Goal: Task Accomplishment & Management: Manage account settings

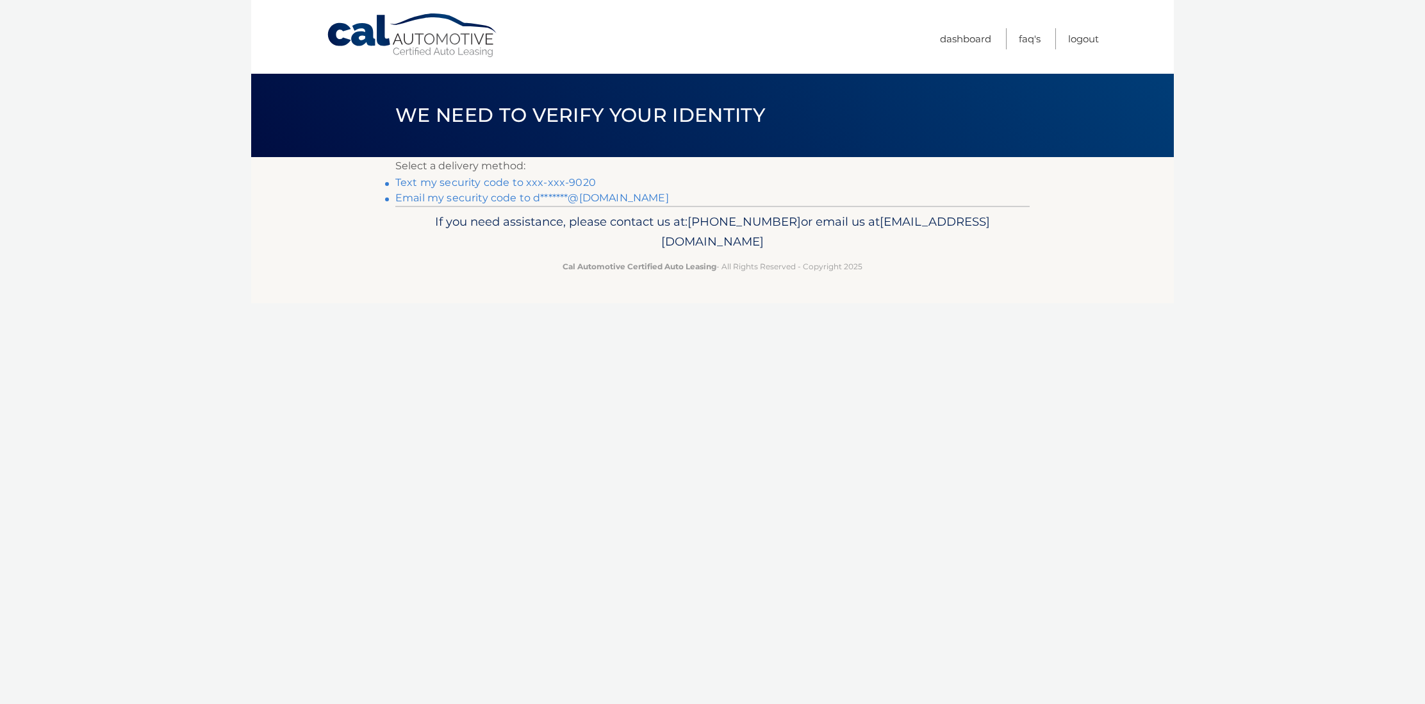
click at [486, 183] on link "Text my security code to xxx-xxx-9020" at bounding box center [495, 182] width 201 height 12
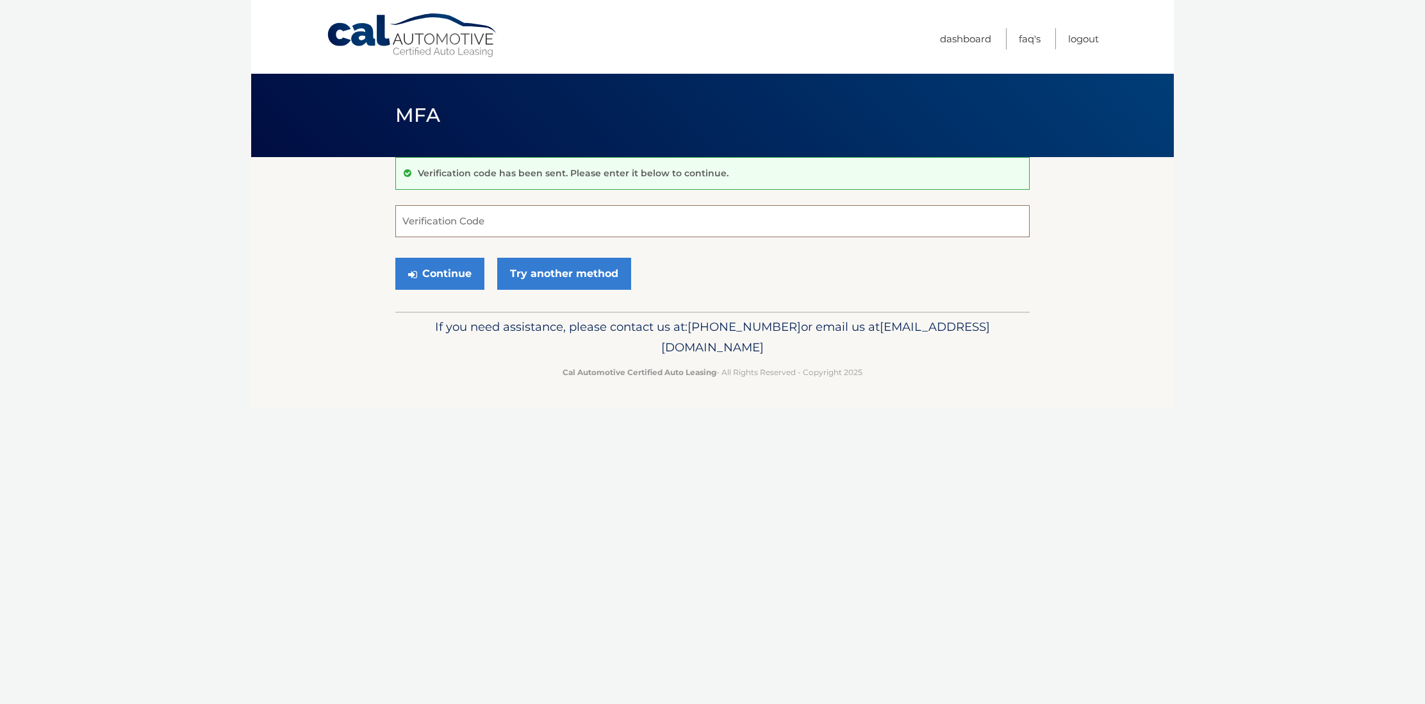
click at [493, 235] on input "Verification Code" at bounding box center [712, 221] width 634 height 32
type input "574673"
click at [456, 280] on button "Continue" at bounding box center [439, 274] width 89 height 32
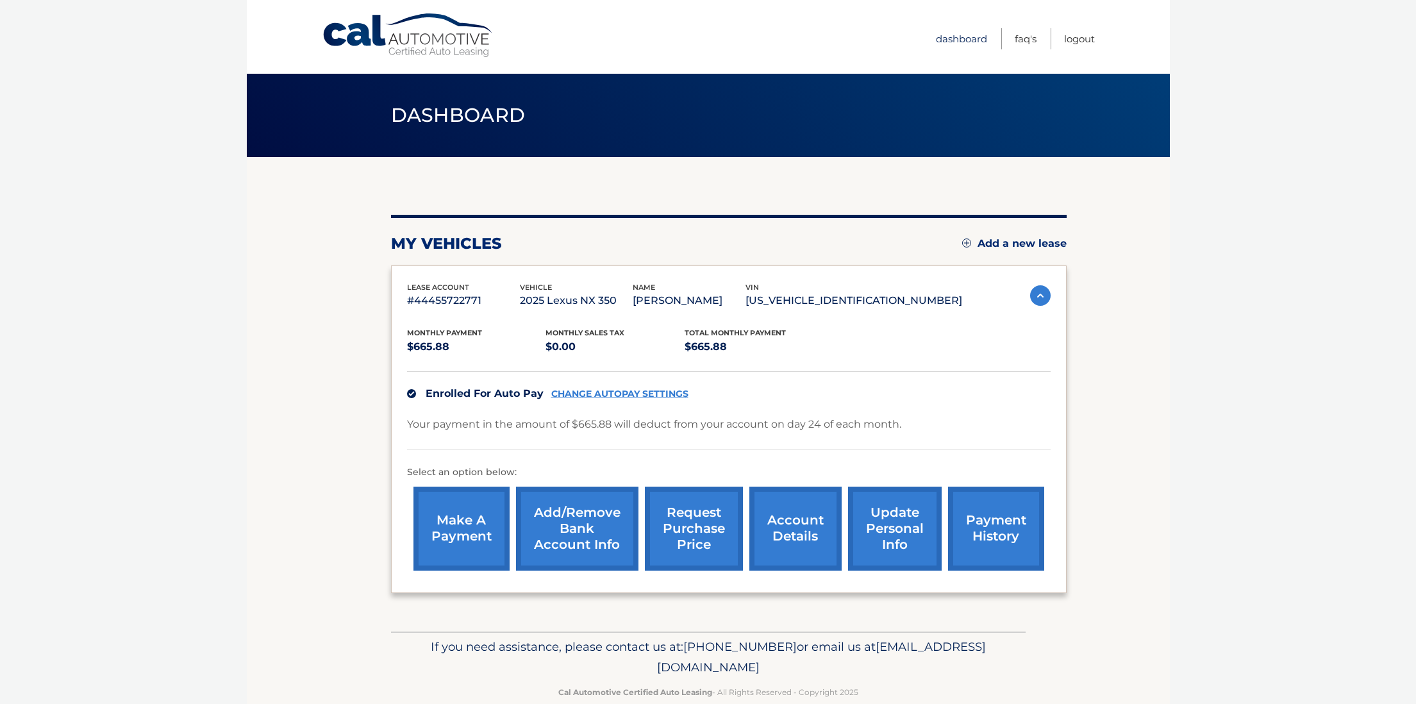
click at [944, 35] on link "Dashboard" at bounding box center [961, 38] width 51 height 21
click at [886, 563] on link "update personal info" at bounding box center [895, 528] width 94 height 84
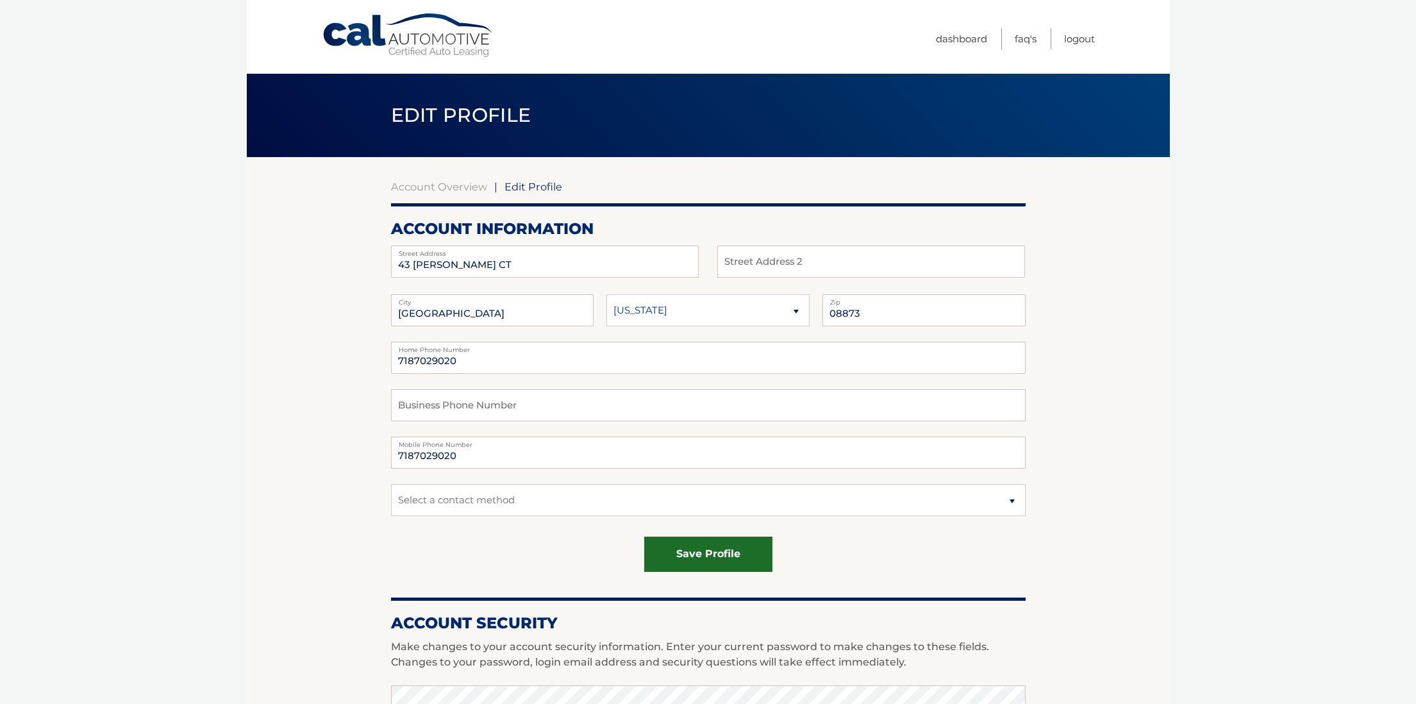
click at [699, 552] on button "save profile" at bounding box center [708, 553] width 128 height 35
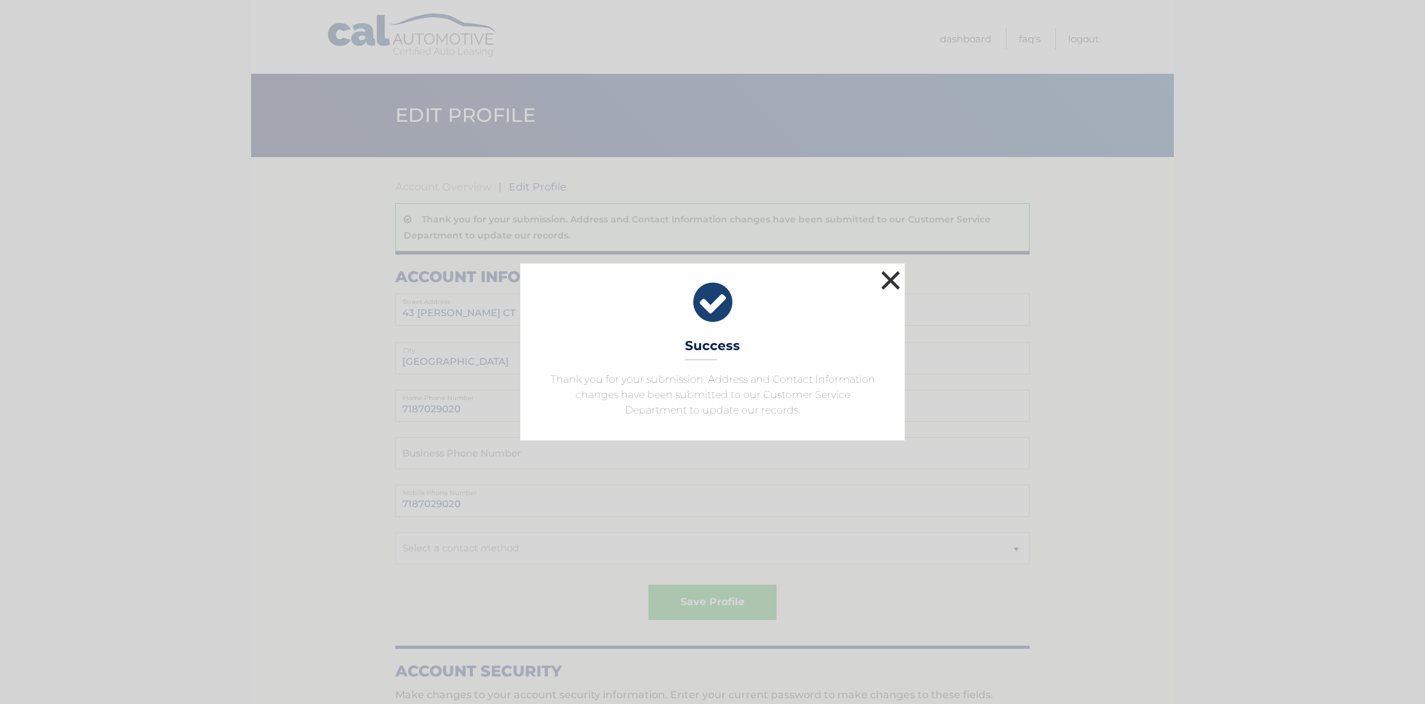
click at [880, 277] on button "×" at bounding box center [891, 280] width 26 height 26
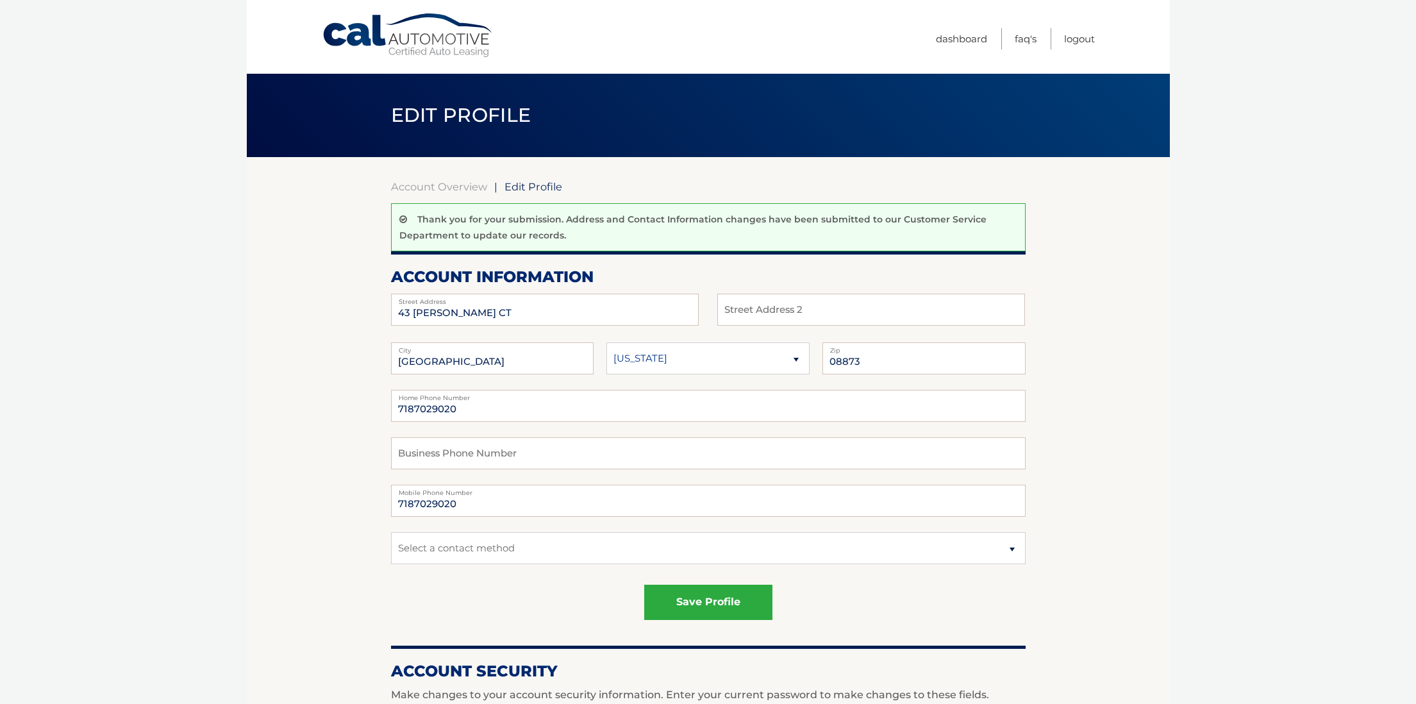
click at [370, 33] on link "Cal Automotive" at bounding box center [408, 36] width 173 height 46
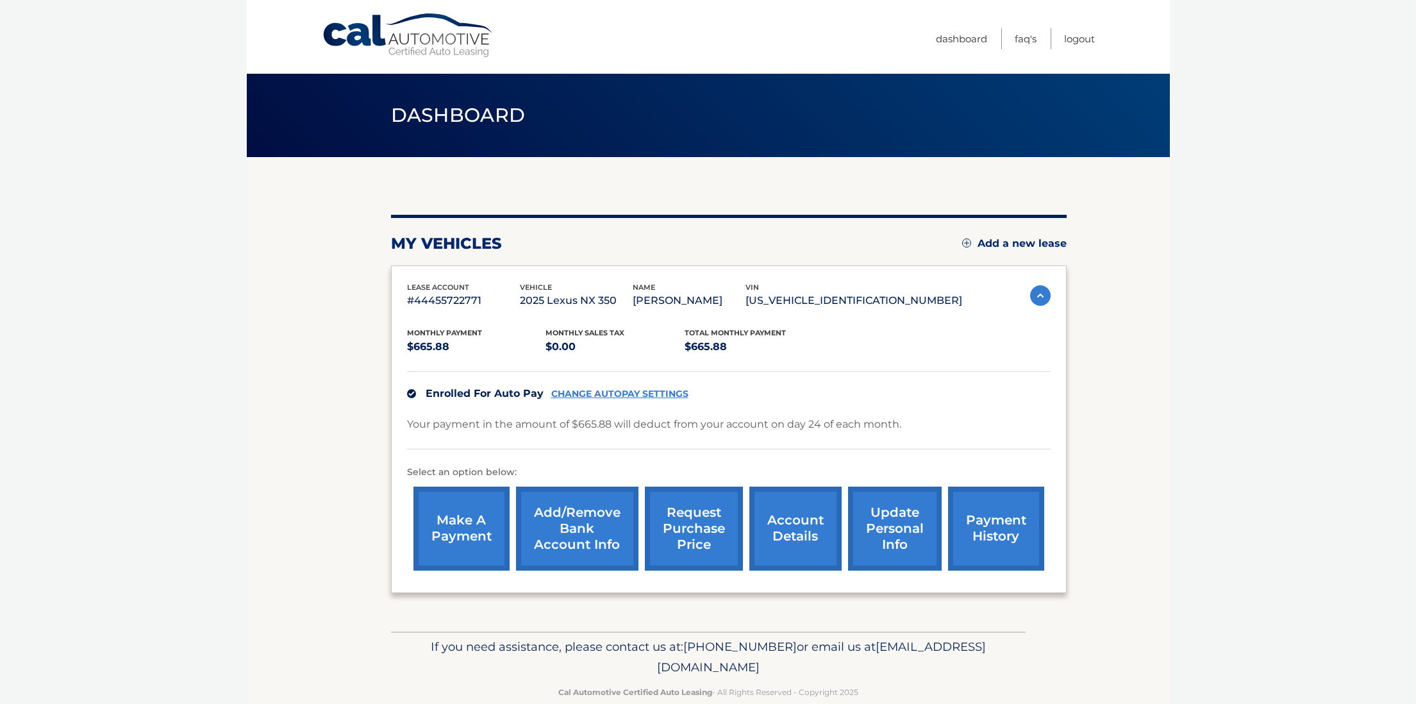
click at [889, 570] on link "update personal info" at bounding box center [895, 528] width 94 height 84
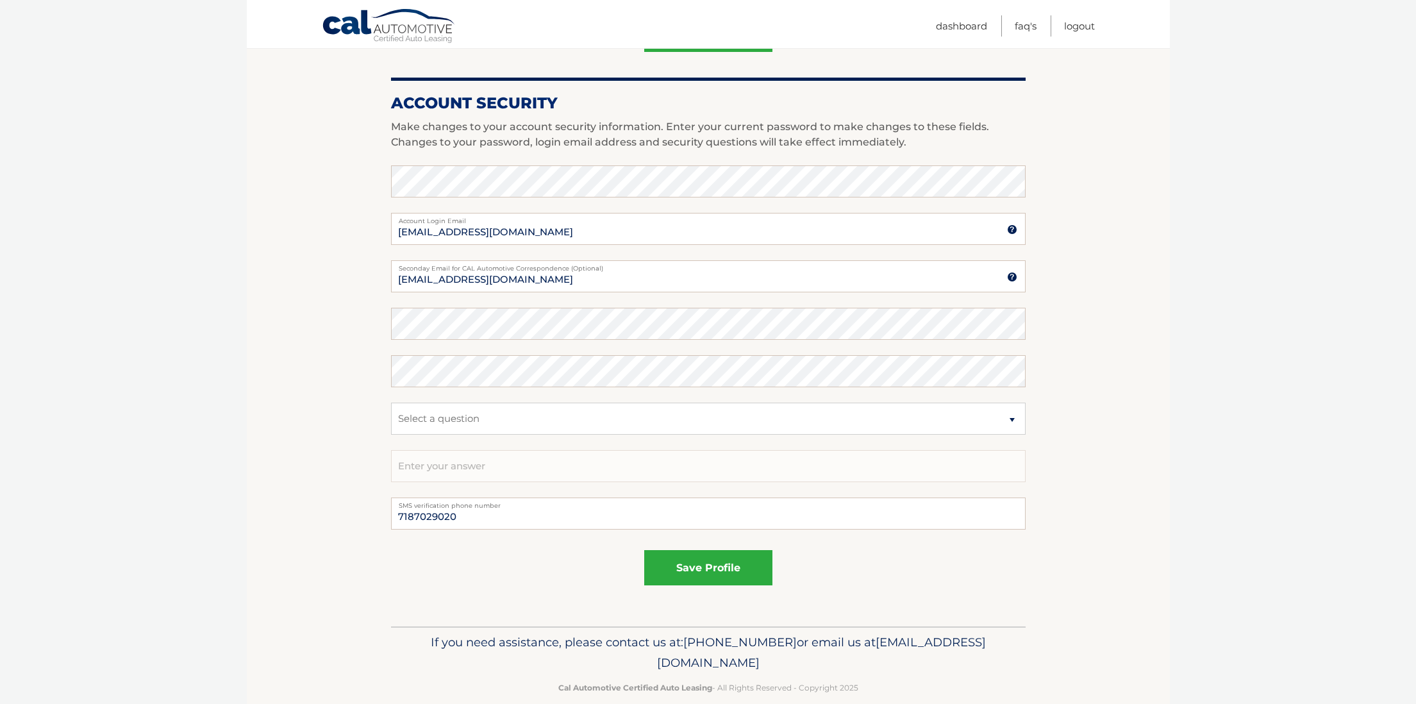
scroll to position [547, 0]
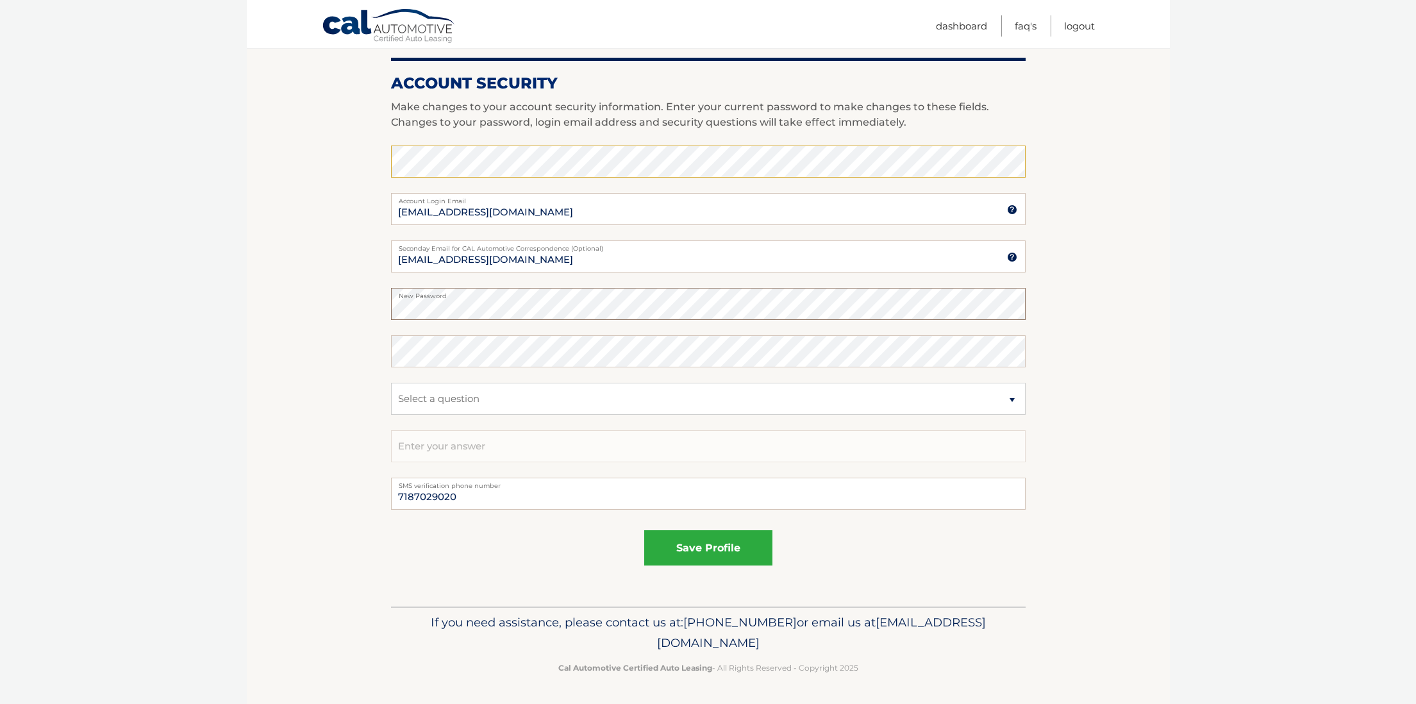
click at [375, 308] on section "Account Overview | Edit Profile account information [STREET_ADDRESS][PERSON_NAM…" at bounding box center [708, 111] width 923 height 989
click at [1077, 28] on link "Logout" at bounding box center [1079, 25] width 31 height 21
